Goal: Task Accomplishment & Management: Complete application form

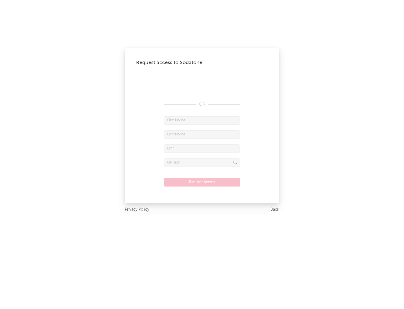
click at [202, 120] on input "text" at bounding box center [202, 120] width 76 height 8
type input "[PERSON_NAME]"
click at [202, 134] on input "text" at bounding box center [202, 134] width 76 height 8
type input "[PERSON_NAME]"
click at [202, 148] on input "text" at bounding box center [202, 148] width 76 height 8
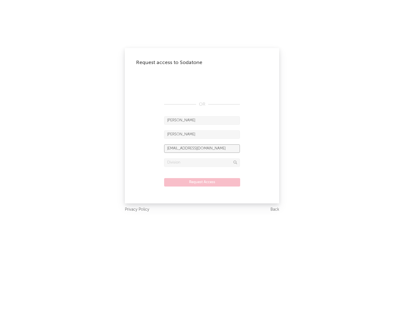
type input "[EMAIL_ADDRESS][DOMAIN_NAME]"
click at [202, 162] on input "text" at bounding box center [202, 162] width 76 height 8
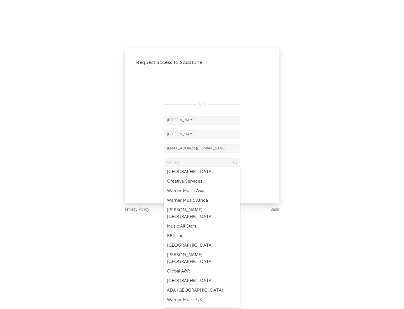
click at [202, 222] on div "Music All Stars" at bounding box center [202, 227] width 76 height 10
type input "Music All Stars"
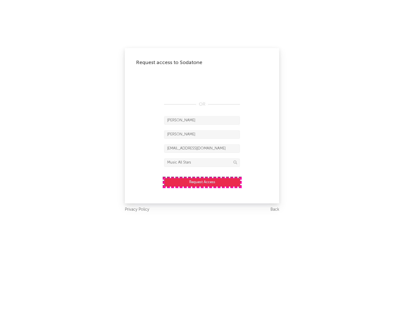
click at [202, 182] on button "Request Access" at bounding box center [202, 182] width 76 height 8
